Goal: Task Accomplishment & Management: Use online tool/utility

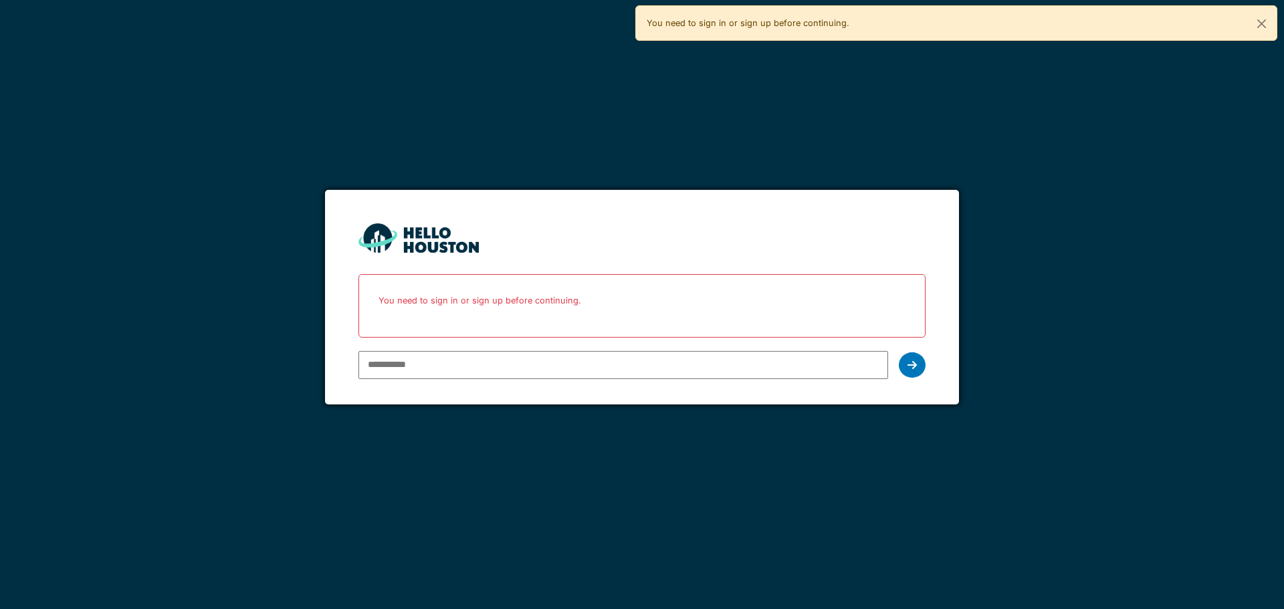
click at [439, 370] on input "email" at bounding box center [622, 365] width 529 height 28
click at [358, 346] on div at bounding box center [358, 346] width 0 height 0
click at [538, 358] on input "email" at bounding box center [622, 365] width 529 height 28
click at [358, 346] on div at bounding box center [358, 346] width 0 height 0
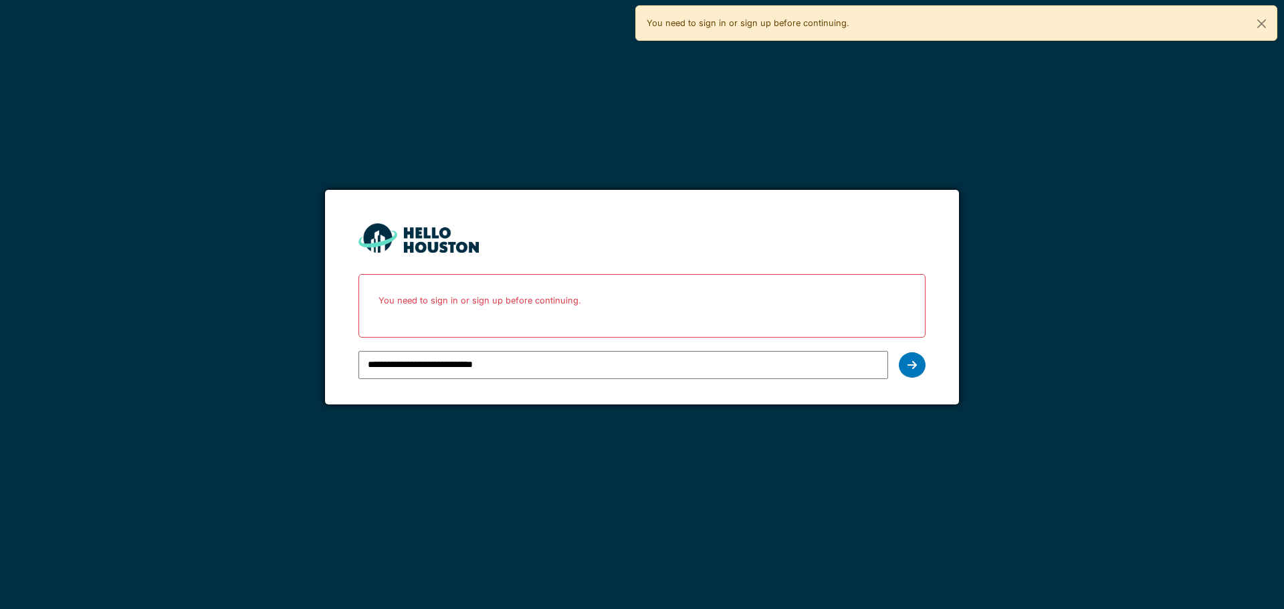
type input "**********"
click at [905, 368] on div at bounding box center [912, 364] width 27 height 25
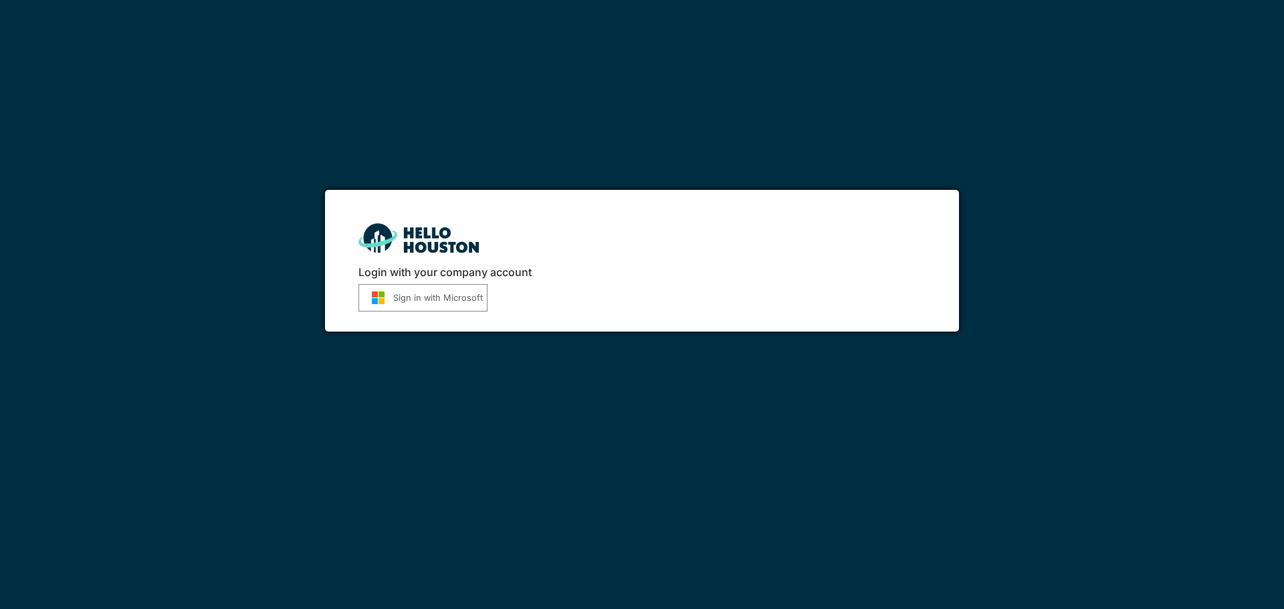
click at [426, 296] on button "Sign in with Microsoft" at bounding box center [422, 297] width 129 height 27
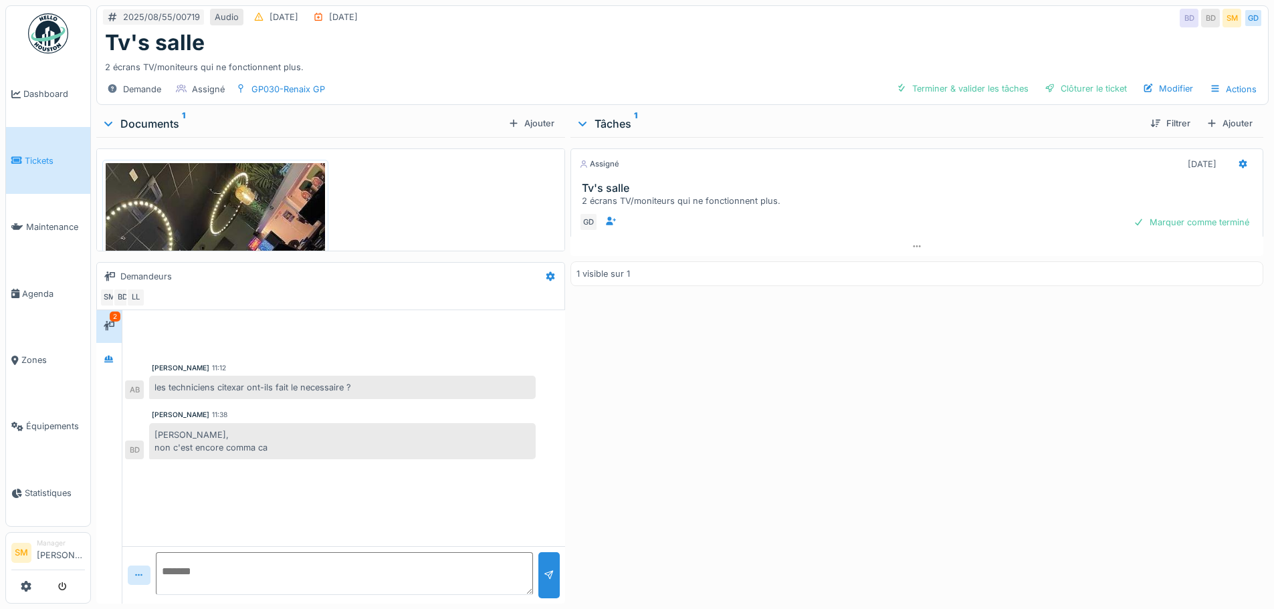
scroll to position [10, 0]
click at [110, 322] on icon at bounding box center [109, 326] width 11 height 9
click at [233, 213] on img at bounding box center [215, 309] width 219 height 292
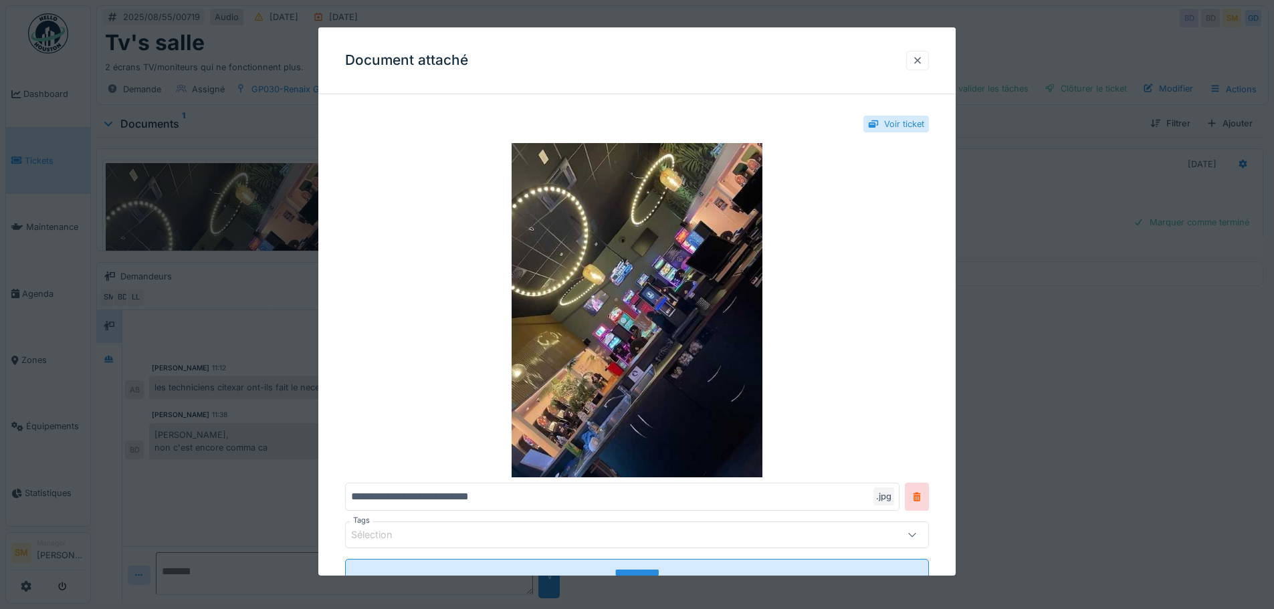
click at [923, 60] on div at bounding box center [917, 60] width 11 height 13
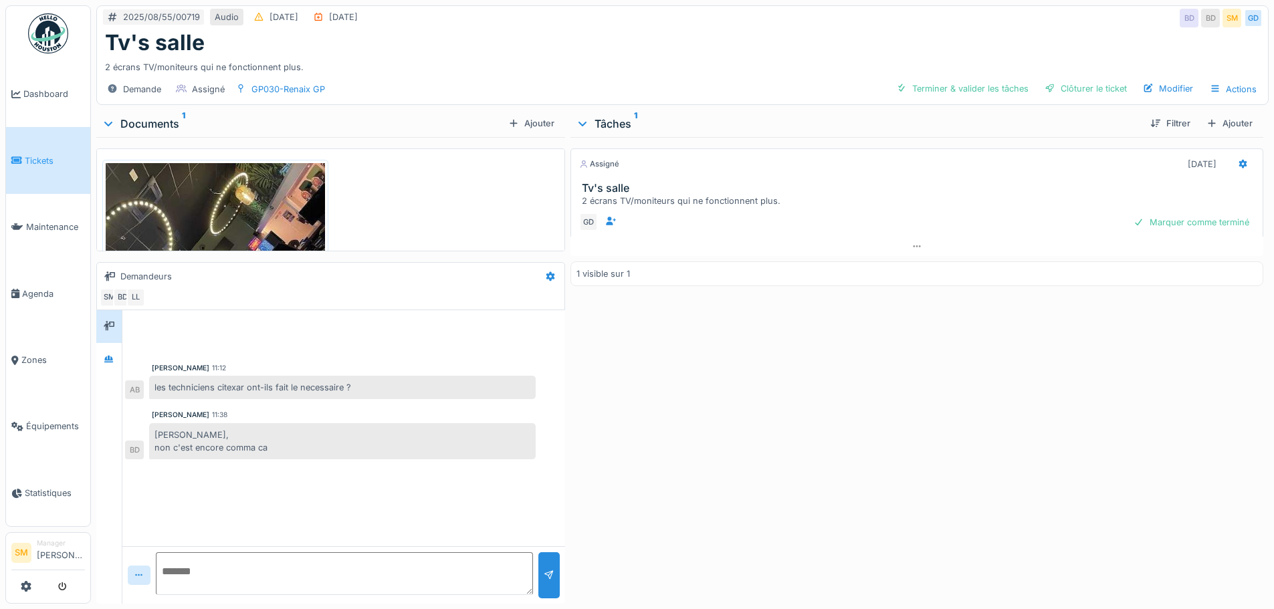
click at [175, 116] on div "Documents 1" at bounding box center [302, 124] width 401 height 16
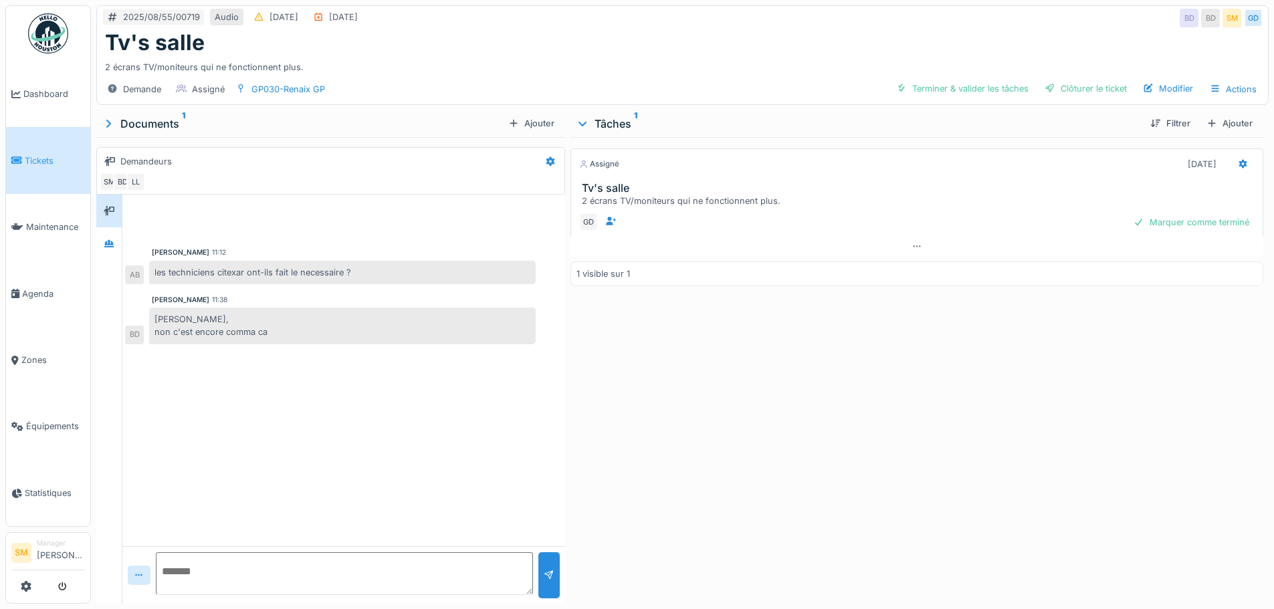
click at [175, 116] on div "Documents 1" at bounding box center [302, 124] width 401 height 16
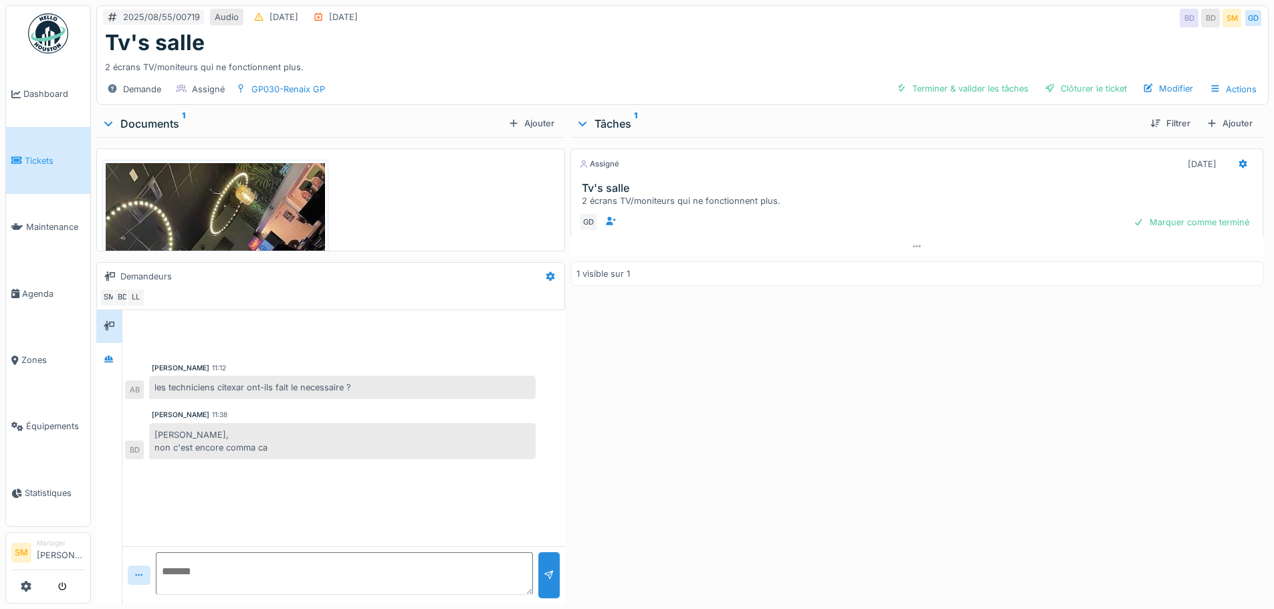
click at [175, 116] on div "Documents 1" at bounding box center [302, 124] width 401 height 16
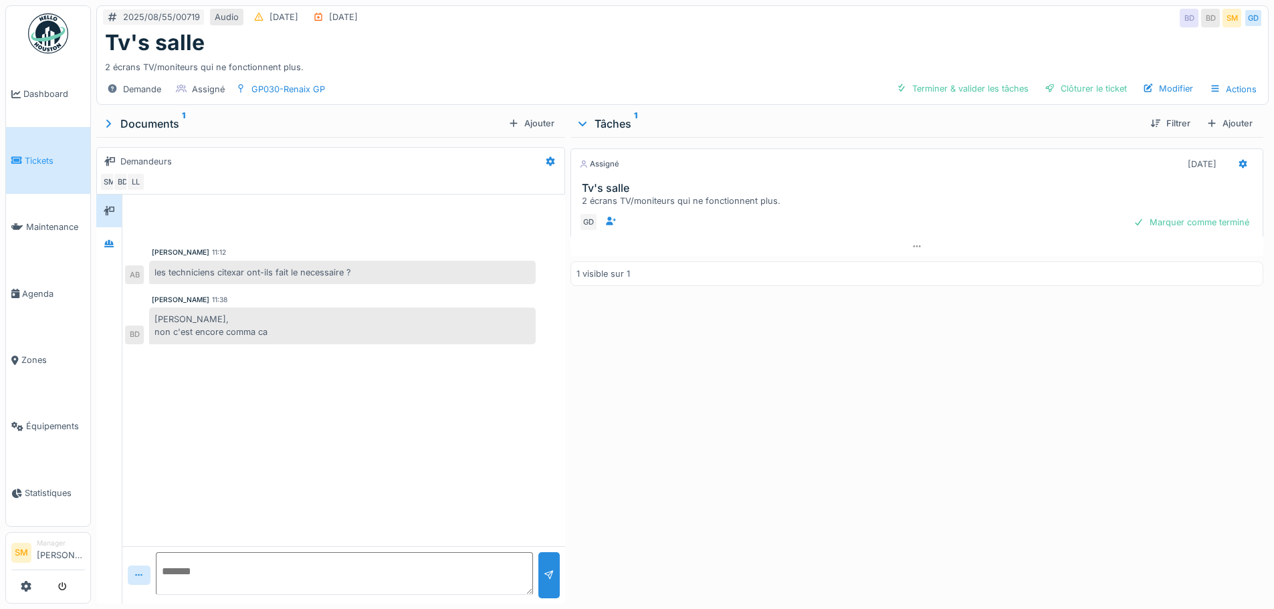
scroll to position [0, 0]
